Goal: Task Accomplishment & Management: Manage account settings

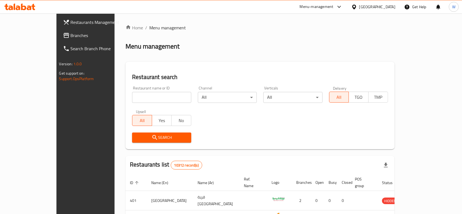
click at [167, 101] on input "search" at bounding box center [161, 97] width 59 height 11
paste input "770480"
type input "770480"
click at [11, 5] on icon at bounding box center [19, 7] width 31 height 7
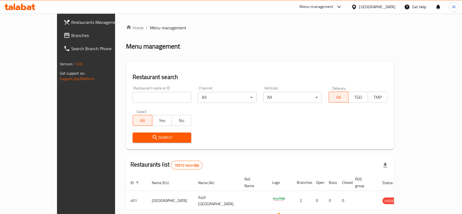
click at [155, 95] on input "search" at bounding box center [162, 97] width 59 height 11
paste input "770480"
click at [142, 138] on span "Search" at bounding box center [162, 137] width 50 height 7
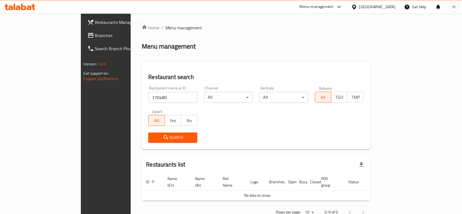
click at [148, 101] on input "770480" at bounding box center [172, 97] width 49 height 11
type input "FORUM ISTANBUL TURKISH"
click at [155, 141] on button "Search" at bounding box center [172, 137] width 49 height 10
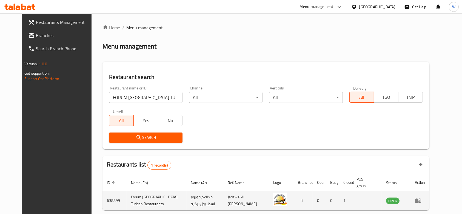
click at [421, 200] on icon "enhanced table" at bounding box center [420, 201] width 2 height 2
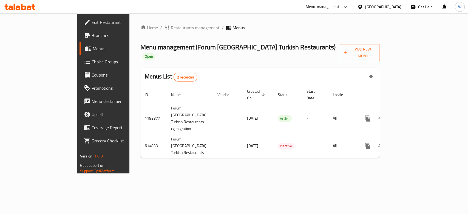
click at [92, 63] on span "Choice Groups" at bounding box center [122, 61] width 60 height 7
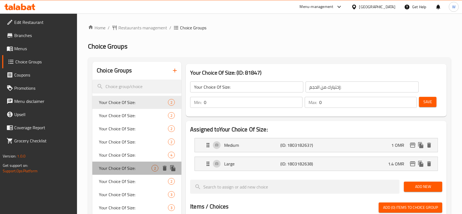
click at [140, 163] on div "Your Choice Of Size: 2" at bounding box center [136, 168] width 89 height 13
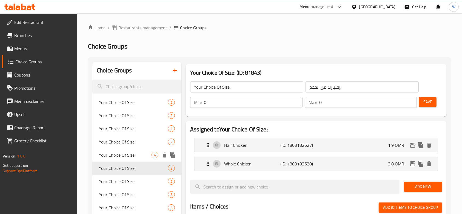
click at [132, 155] on span "Your Choice Of Size:" at bounding box center [125, 155] width 53 height 7
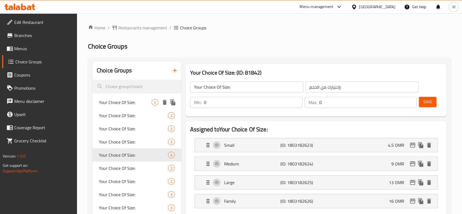
click at [116, 100] on span "Your Choice Of Size:" at bounding box center [125, 102] width 53 height 7
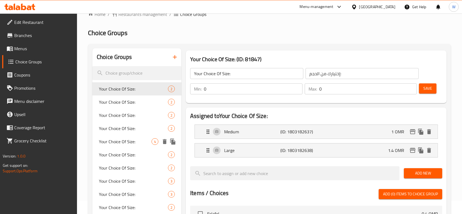
scroll to position [14, 0]
click at [112, 101] on span "Your Choice Of Size:" at bounding box center [125, 101] width 53 height 7
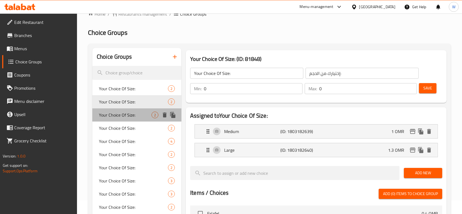
click at [114, 112] on span "Your Choice Of Size:" at bounding box center [125, 115] width 53 height 7
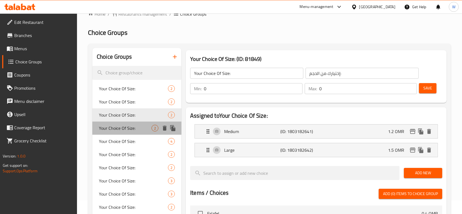
click at [117, 125] on span "Your Choice Of Size:" at bounding box center [125, 128] width 53 height 7
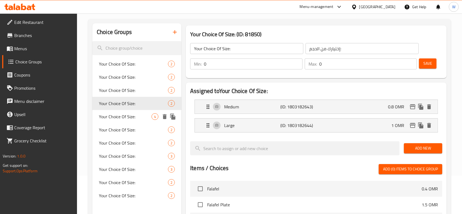
scroll to position [38, 0]
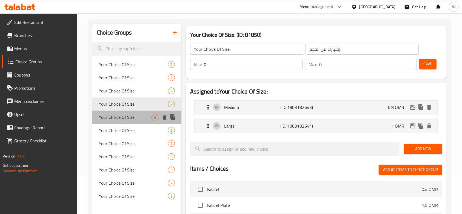
click at [114, 120] on span "Your Choice Of Size:" at bounding box center [125, 117] width 53 height 7
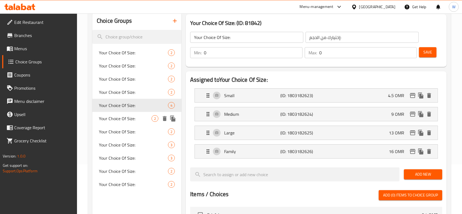
scroll to position [49, 0]
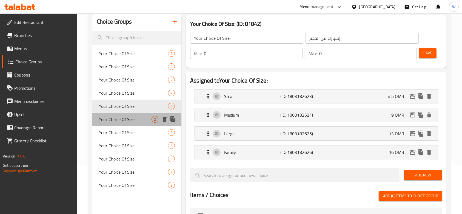
click at [114, 120] on span "Your Choice Of Size:" at bounding box center [125, 119] width 53 height 7
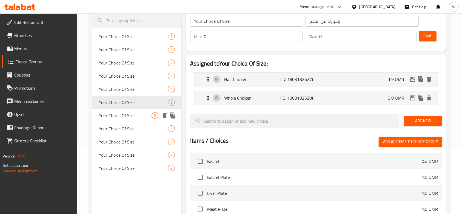
scroll to position [68, 0]
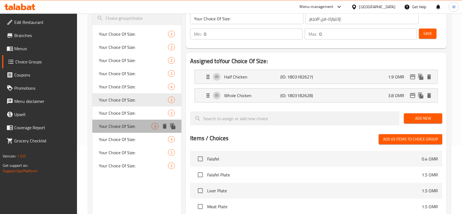
click at [114, 120] on div "Your Choice Of Size: 3" at bounding box center [136, 126] width 89 height 13
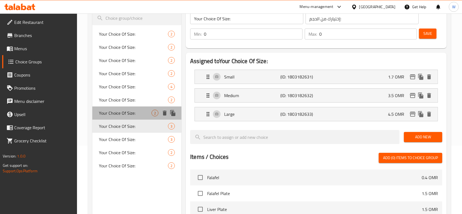
click at [112, 110] on span "Your Choice Of Size:" at bounding box center [125, 113] width 53 height 7
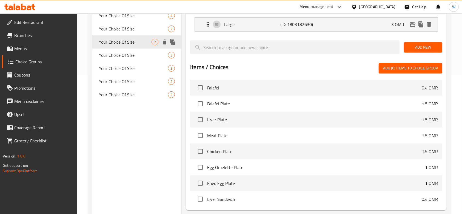
scroll to position [141, 0]
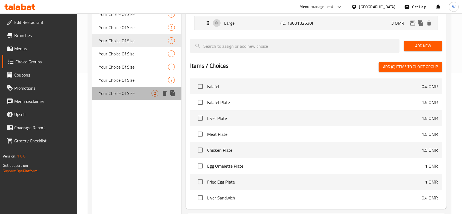
click at [108, 94] on span "Your Choice Of Size:" at bounding box center [125, 93] width 53 height 7
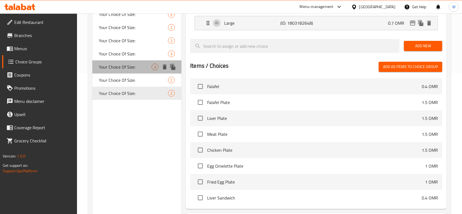
click at [114, 72] on div "Your Choice Of Size: 3" at bounding box center [136, 66] width 89 height 13
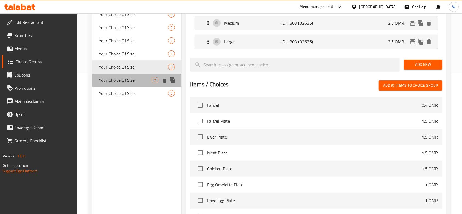
click at [114, 77] on span "Your Choice Of Size:" at bounding box center [125, 80] width 53 height 7
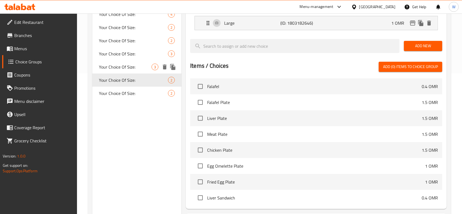
scroll to position [98, 0]
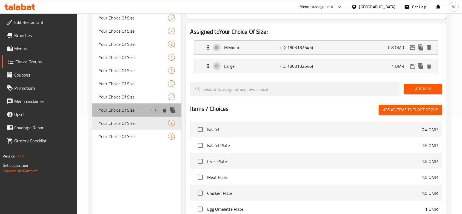
click at [111, 107] on span "Your Choice Of Size:" at bounding box center [125, 110] width 53 height 7
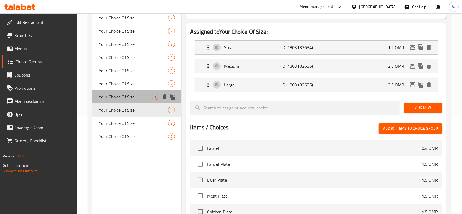
click at [110, 99] on span "Your Choice Of Size:" at bounding box center [125, 97] width 53 height 7
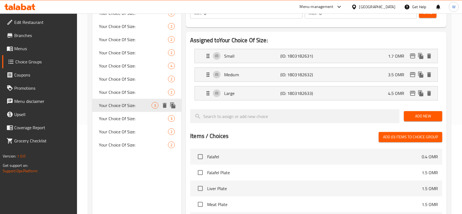
scroll to position [89, 0]
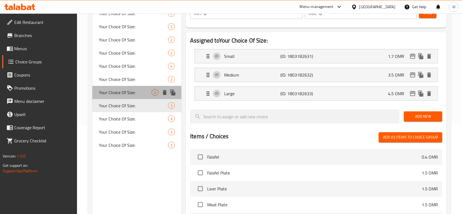
click at [108, 91] on span "Your Choice Of Size:" at bounding box center [125, 92] width 53 height 7
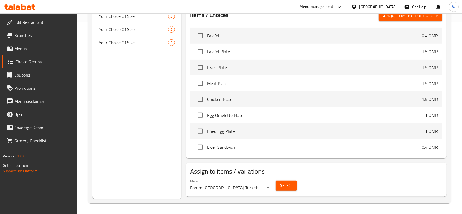
scroll to position [0, 0]
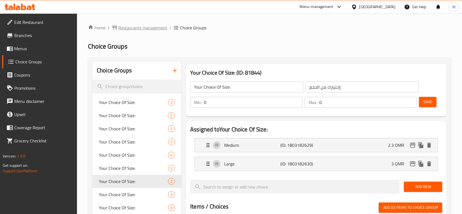
click at [133, 30] on span "Restaurants management" at bounding box center [142, 27] width 49 height 7
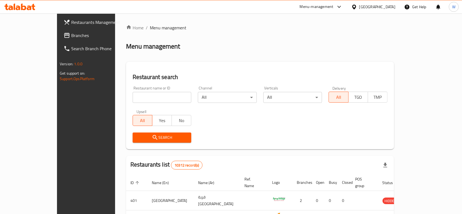
click at [145, 93] on input "search" at bounding box center [162, 97] width 59 height 11
paste input "768136"
type input "768136"
click at [143, 140] on span "Search" at bounding box center [162, 137] width 50 height 7
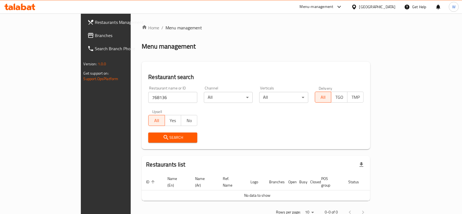
scroll to position [10, 0]
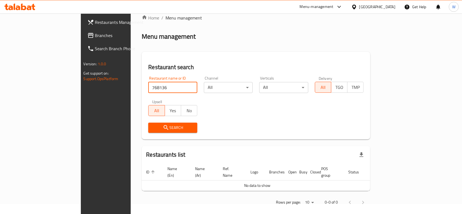
click at [148, 87] on input "768136" at bounding box center [172, 87] width 49 height 11
drag, startPoint x: 144, startPoint y: 90, endPoint x: 98, endPoint y: 91, distance: 46.4
click at [148, 91] on input "768136" at bounding box center [172, 87] width 49 height 11
paste input "Crunch Bite"
type input "Crunch Bite"
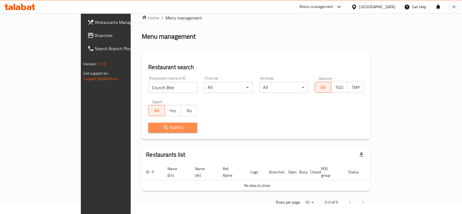
click at [153, 126] on span "Search" at bounding box center [173, 127] width 40 height 7
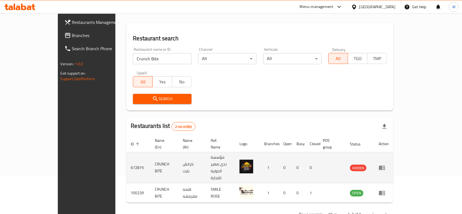
scroll to position [38, 0]
click at [386, 165] on icon "enhanced table" at bounding box center [382, 168] width 7 height 7
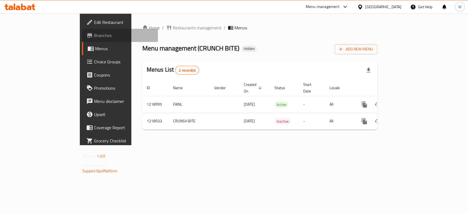
click at [94, 36] on span "Branches" at bounding box center [124, 35] width 60 height 7
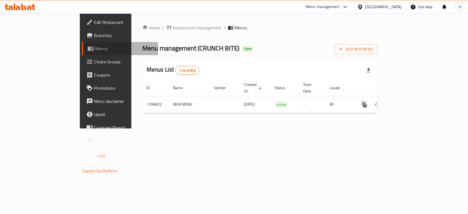
click at [95, 50] on span "Menus" at bounding box center [124, 48] width 58 height 7
click at [82, 53] on link "Menus" at bounding box center [120, 48] width 76 height 13
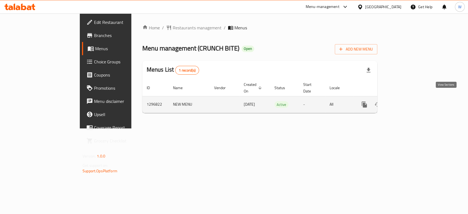
click at [407, 101] on icon "enhanced table" at bounding box center [404, 104] width 7 height 7
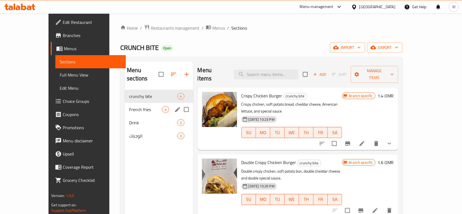
scroll to position [0, 0]
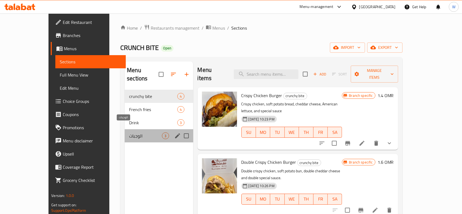
click at [129, 132] on span "الوجبات" at bounding box center [145, 135] width 33 height 7
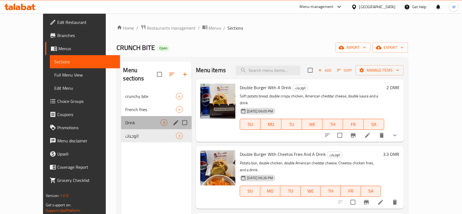
click at [134, 118] on div "Drink 3" at bounding box center [156, 122] width 71 height 13
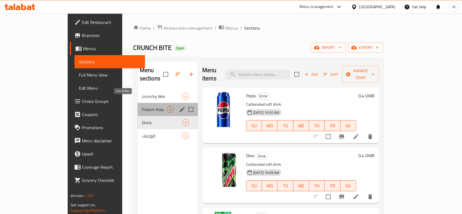
click at [142, 106] on span "French fries" at bounding box center [154, 109] width 25 height 7
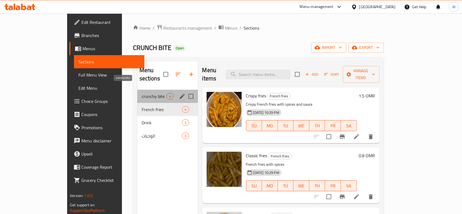
click at [142, 93] on span "crunchy bite" at bounding box center [154, 96] width 25 height 7
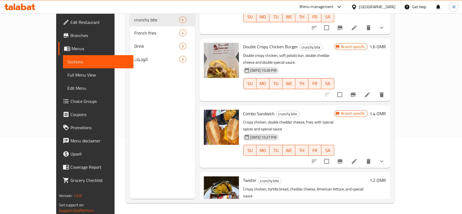
scroll to position [77, 0]
click at [386, 176] on h6 "1.2 OMR" at bounding box center [378, 180] width 16 height 8
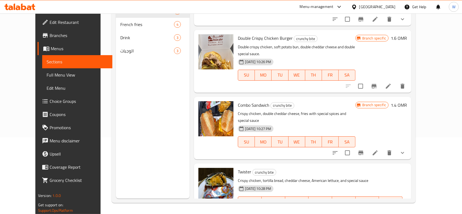
type input "1.3"
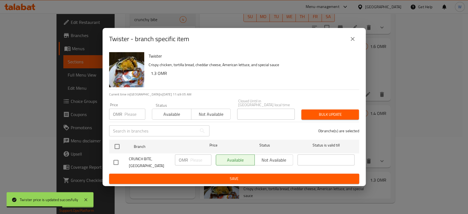
click at [353, 42] on icon "close" at bounding box center [352, 39] width 7 height 7
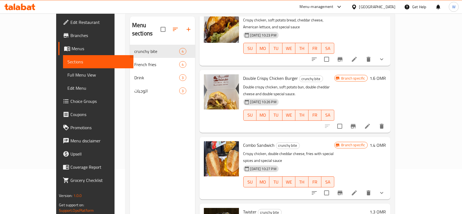
scroll to position [43, 0]
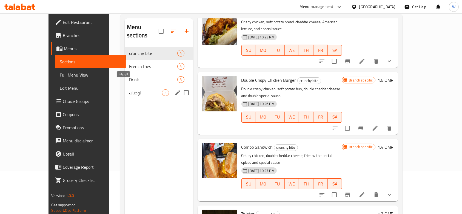
click at [129, 89] on span "الوجبات" at bounding box center [145, 92] width 33 height 7
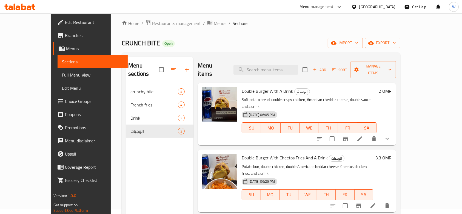
scroll to position [2, 0]
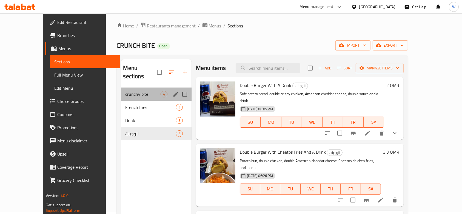
click at [121, 92] on div "crunchy bite 4" at bounding box center [156, 93] width 71 height 13
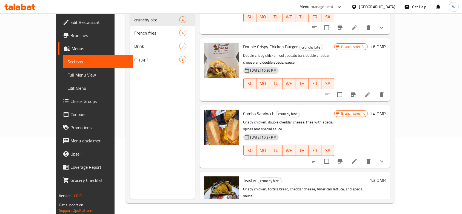
scroll to position [76, 0]
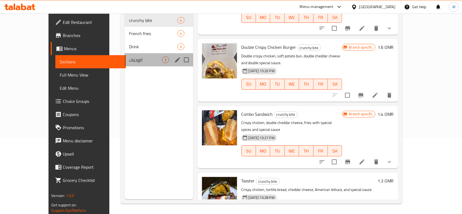
click at [144, 56] on div "الوجبات 3" at bounding box center [159, 59] width 68 height 13
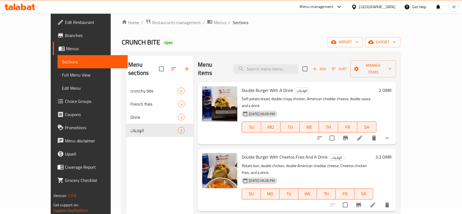
scroll to position [4, 0]
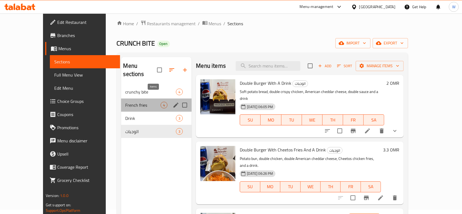
click at [161, 103] on span "4" at bounding box center [164, 105] width 6 height 5
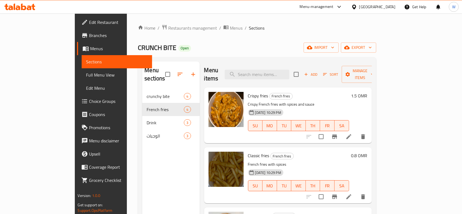
click at [368, 92] on h6 "1.5 OMR" at bounding box center [360, 96] width 16 height 8
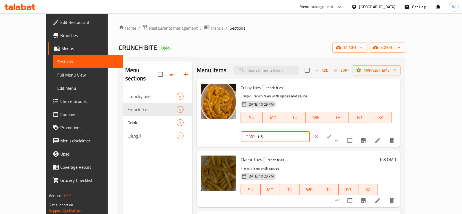
click at [310, 131] on input "1.5" at bounding box center [283, 136] width 52 height 11
type input "1.6"
click at [332, 134] on icon "ok" at bounding box center [328, 136] width 5 height 5
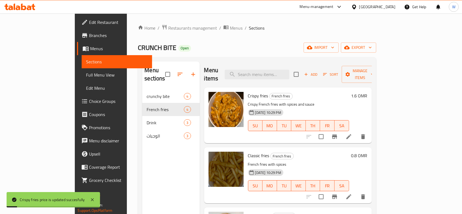
click at [341, 132] on button "Branch-specific-item" at bounding box center [334, 136] width 13 height 13
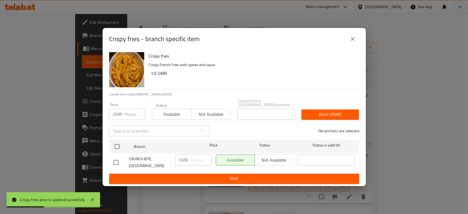
click at [404, 144] on div "Crispy fries - branch specific item Crispy fries Crispy French fries with spice…" at bounding box center [234, 107] width 468 height 214
click at [349, 42] on icon "close" at bounding box center [352, 39] width 7 height 7
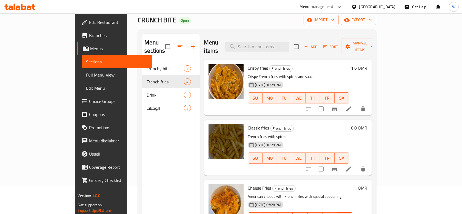
scroll to position [26, 0]
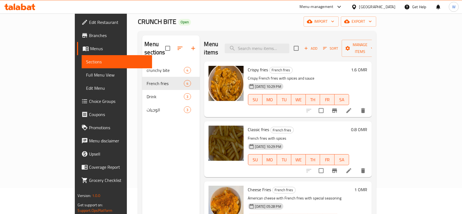
click at [368, 126] on h6 "0.8 OMR" at bounding box center [360, 130] width 16 height 8
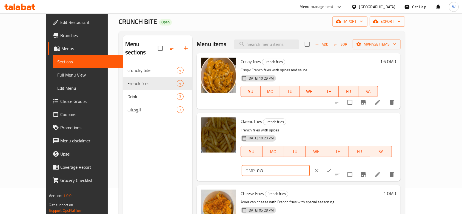
click at [310, 165] on input "0.8" at bounding box center [283, 170] width 52 height 11
type input "0.9"
click at [332, 168] on icon "ok" at bounding box center [328, 170] width 5 height 5
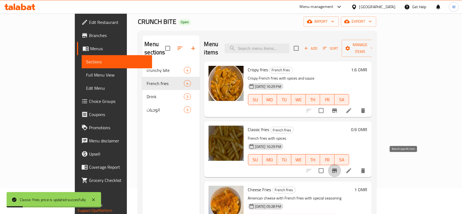
click at [341, 168] on button "Branch-specific-item" at bounding box center [334, 170] width 13 height 13
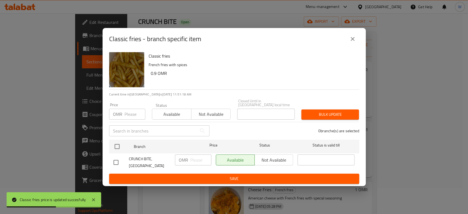
click at [345, 50] on div "Classic fries - branch specific item" at bounding box center [234, 39] width 263 height 22
click at [352, 42] on icon "close" at bounding box center [352, 39] width 7 height 7
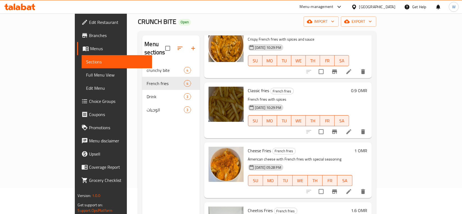
scroll to position [39, 0]
